Goal: Task Accomplishment & Management: Manage account settings

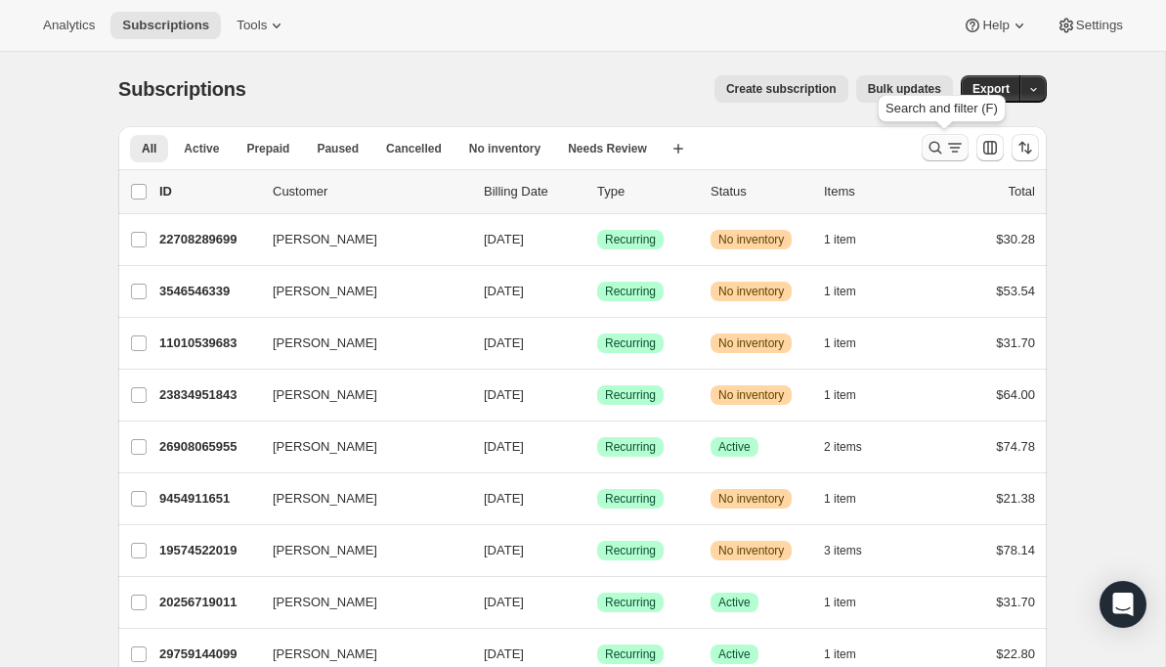
click at [941, 147] on icon "Search and filter results" at bounding box center [936, 148] width 20 height 20
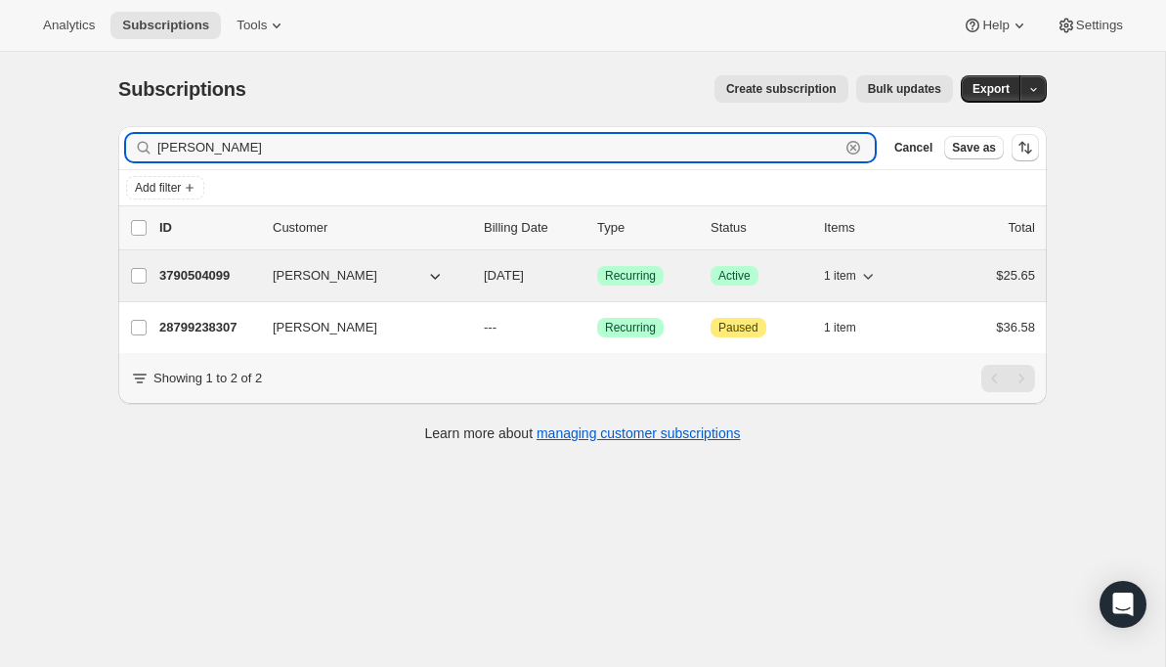
type input "[PERSON_NAME]"
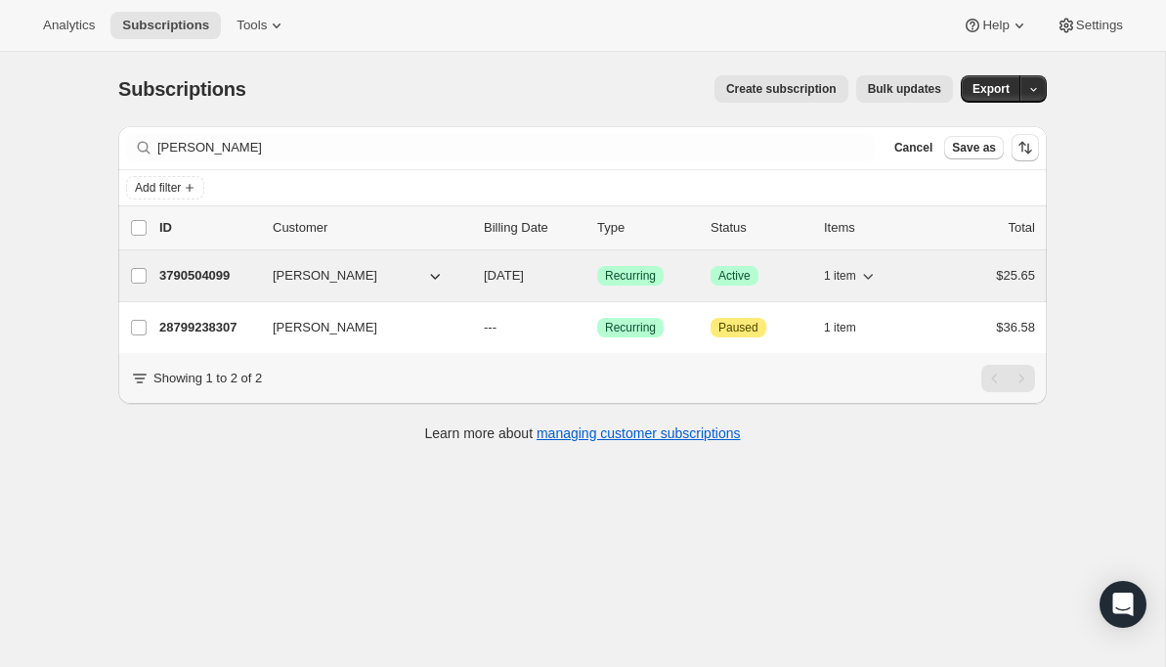
click at [196, 271] on p "3790504099" at bounding box center [208, 276] width 98 height 20
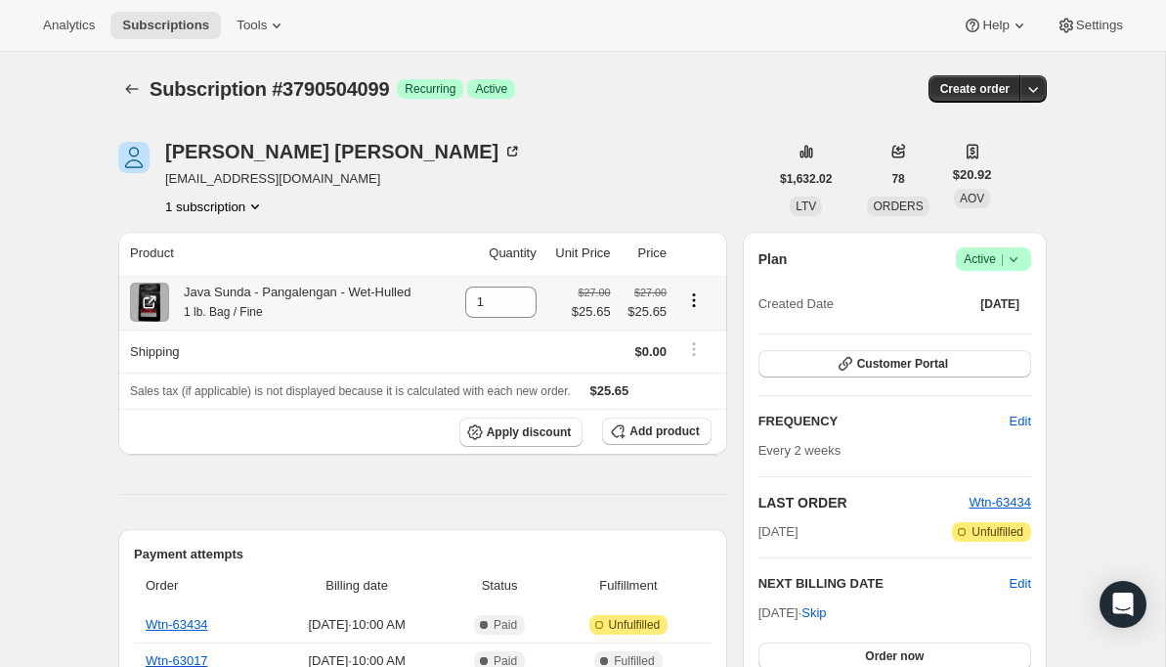
click at [694, 301] on icon "Product actions" at bounding box center [694, 300] width 20 height 20
click at [692, 347] on span "Swap variant" at bounding box center [694, 340] width 73 height 15
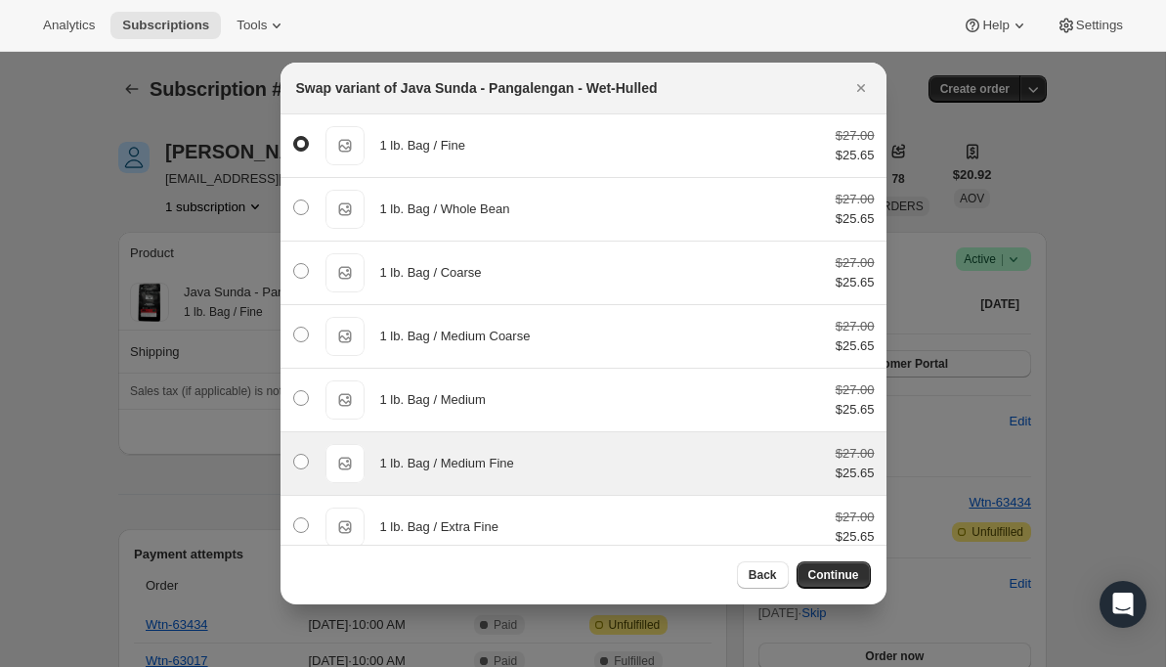
click at [477, 449] on div "1 lb. Bag / Medium Fine 1 lb. Bag / Medium Fine $27.00 $25.65" at bounding box center [583, 463] width 583 height 39
radio input "false"
radio input "true"
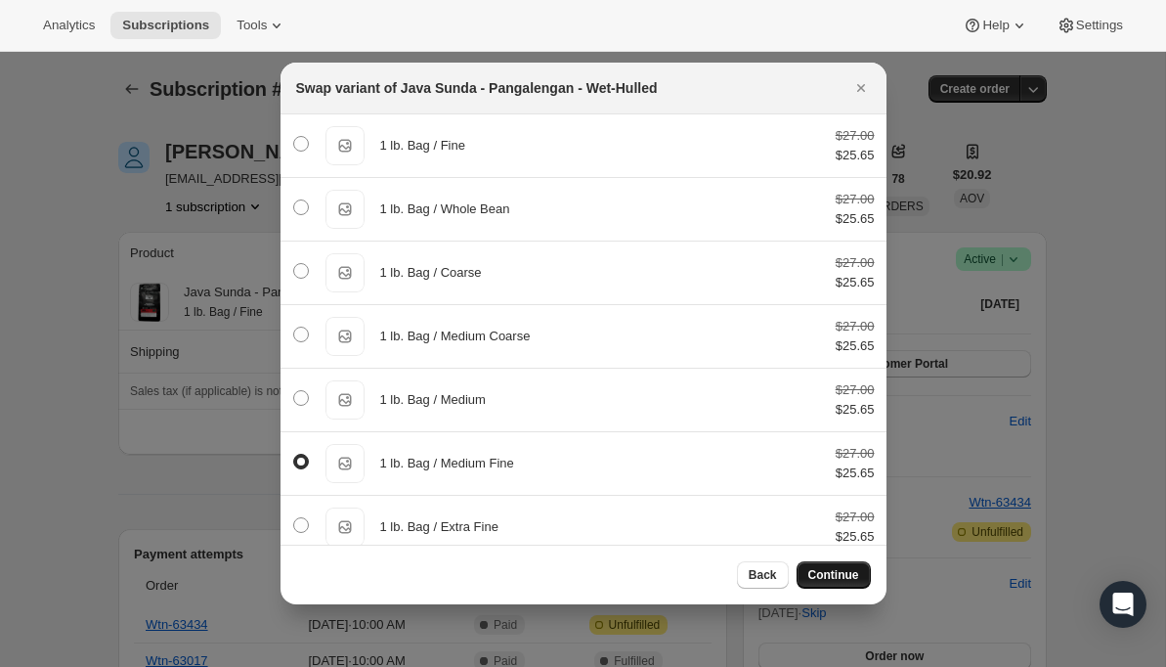
click at [824, 573] on span "Continue" at bounding box center [833, 575] width 51 height 16
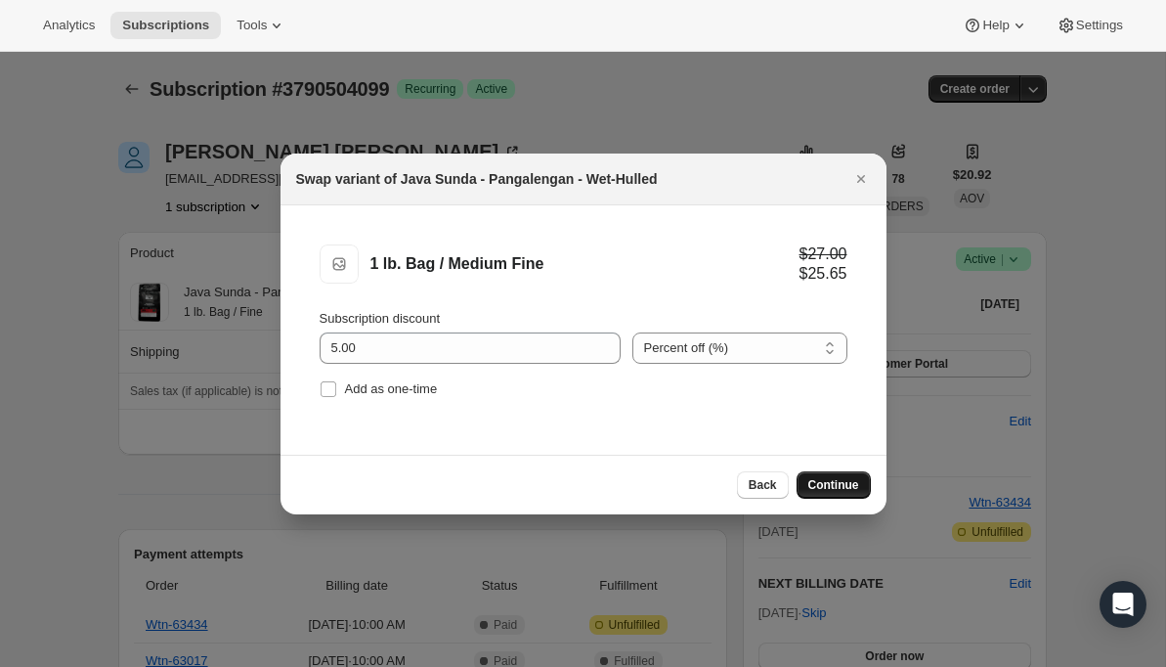
click at [832, 479] on span "Continue" at bounding box center [833, 485] width 51 height 16
